Goal: Book appointment/travel/reservation

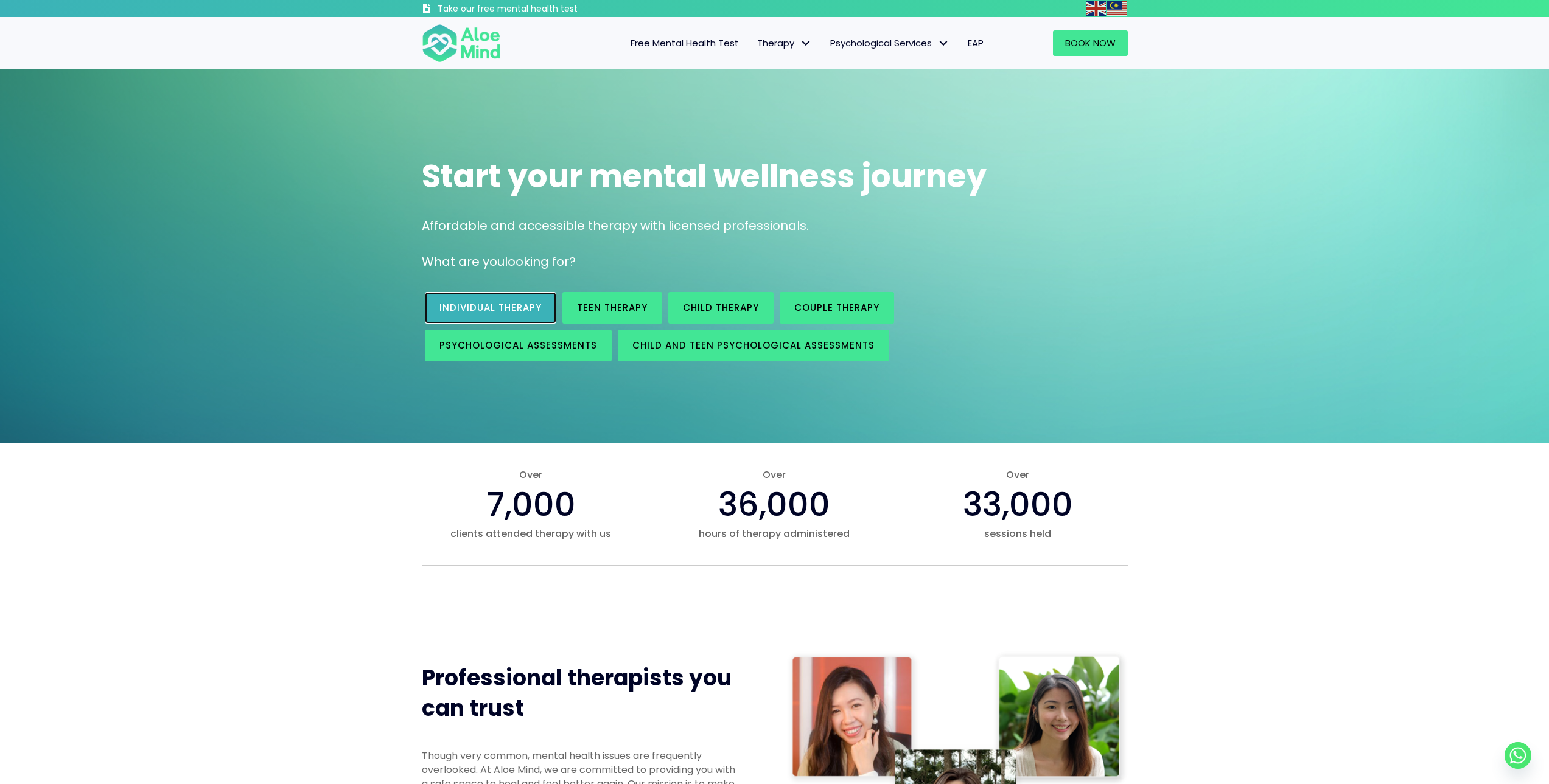
click at [525, 311] on span "Individual therapy" at bounding box center [490, 307] width 102 height 12
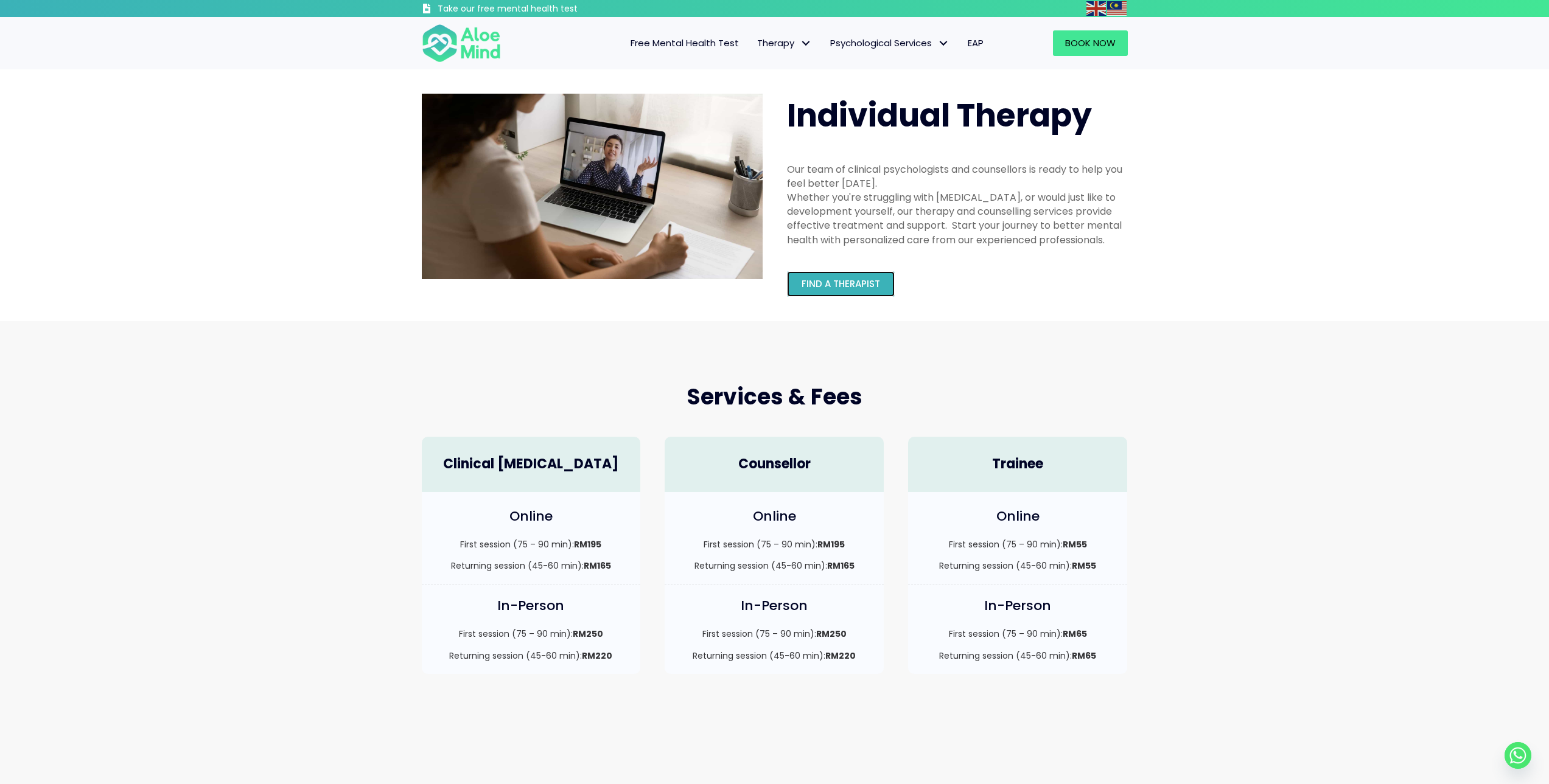
click at [853, 277] on span "Find a therapist" at bounding box center [840, 283] width 79 height 12
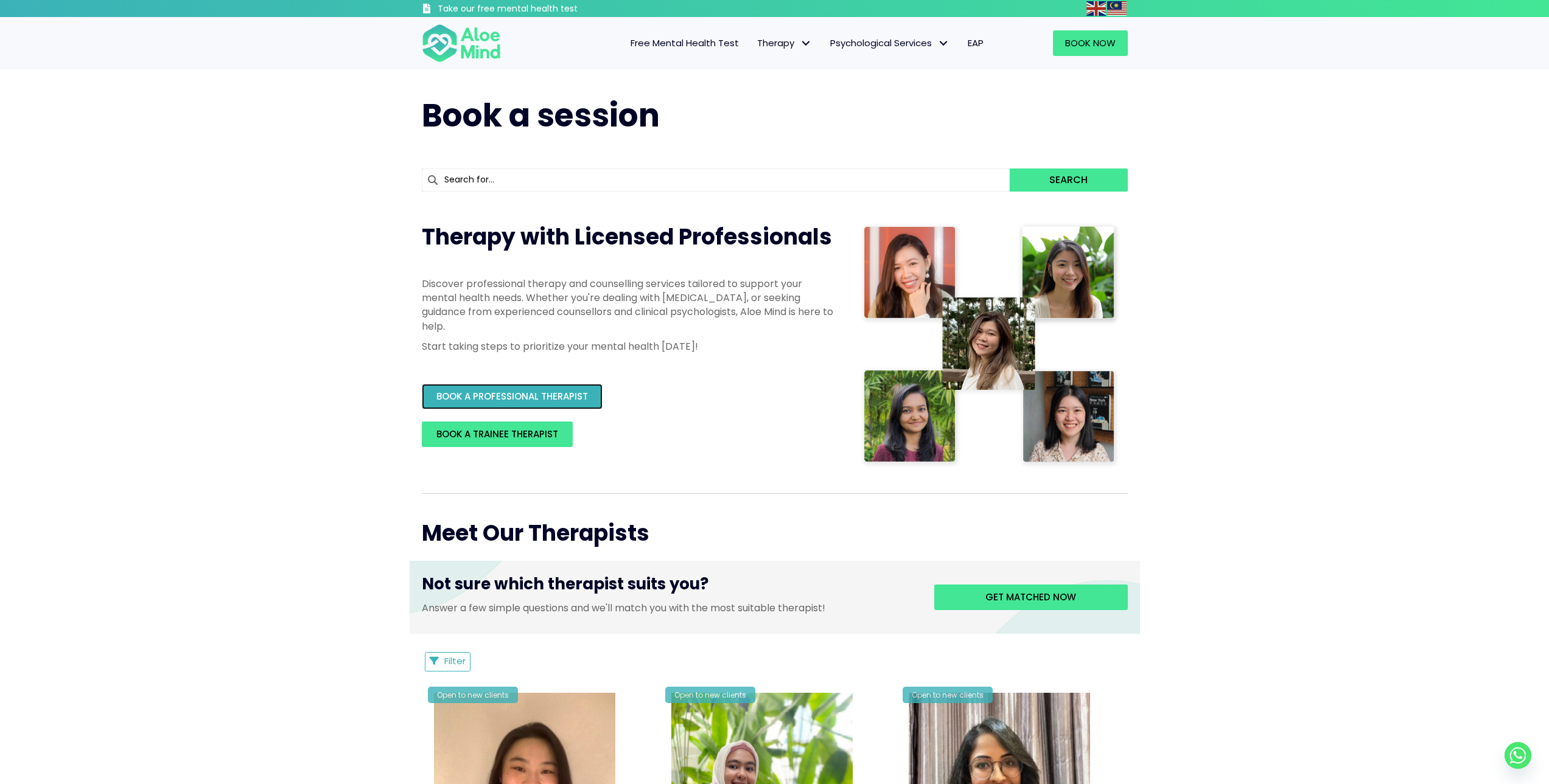
click at [570, 400] on span "BOOK A PROFESSIONAL THERAPIST" at bounding box center [512, 396] width 152 height 12
